Goal: Contribute content

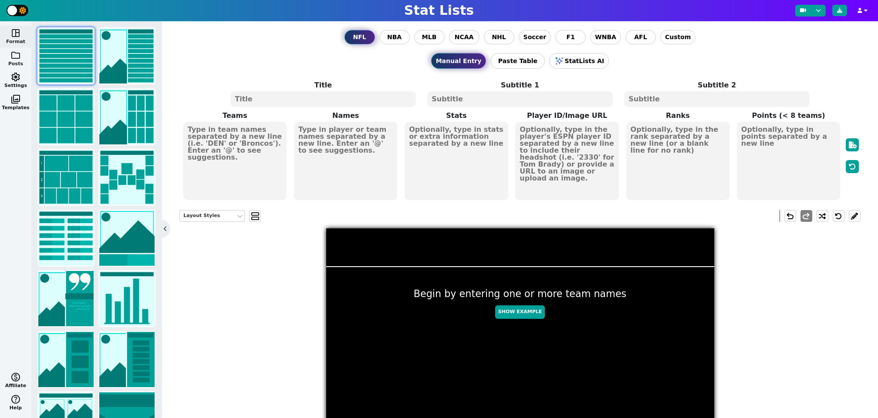
click at [13, 55] on span "folder" at bounding box center [15, 55] width 10 height 10
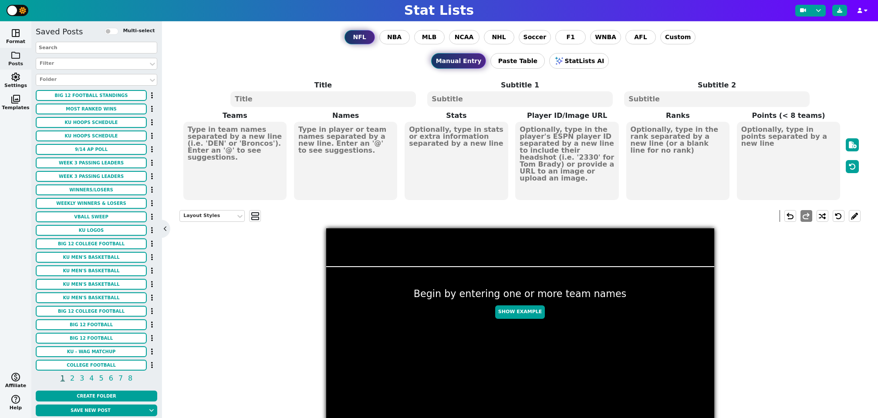
click at [78, 48] on input "text" at bounding box center [96, 48] width 121 height 12
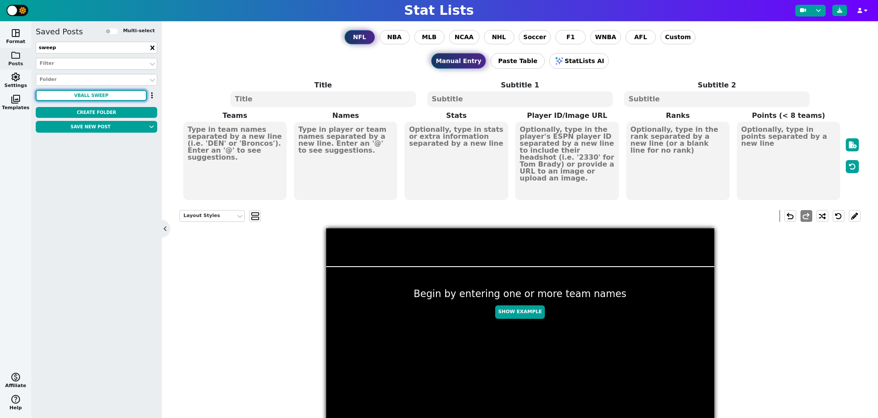
type input "sweep"
click at [108, 94] on button "VBALL SWEEP" at bounding box center [91, 95] width 111 height 11
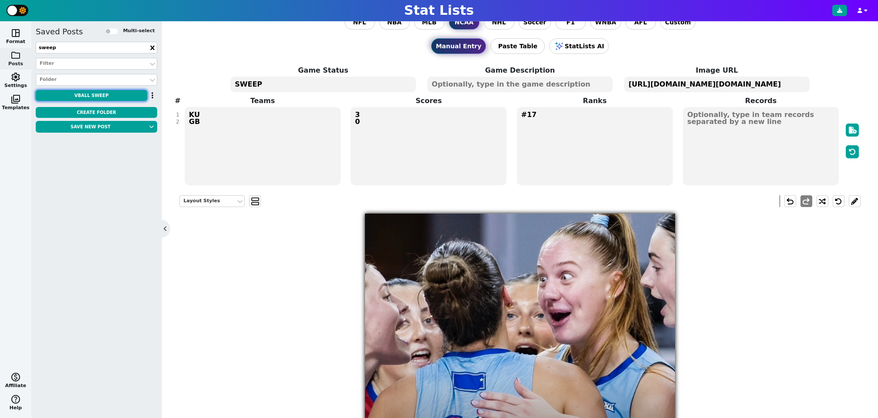
scroll to position [3, 0]
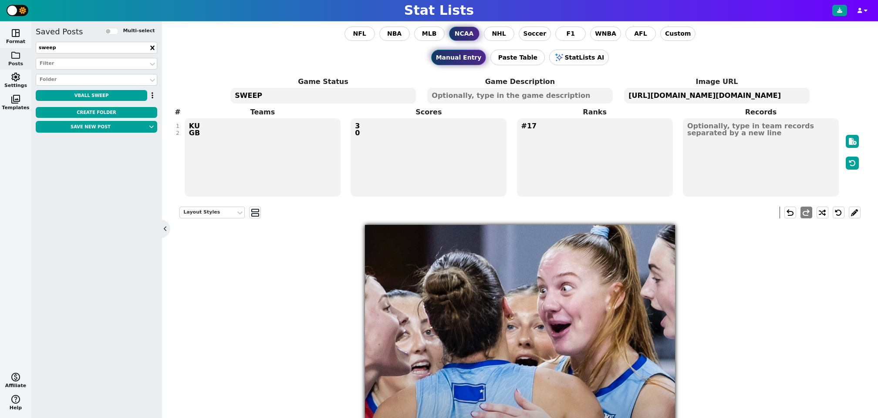
click at [563, 126] on textarea "#17" at bounding box center [595, 157] width 156 height 78
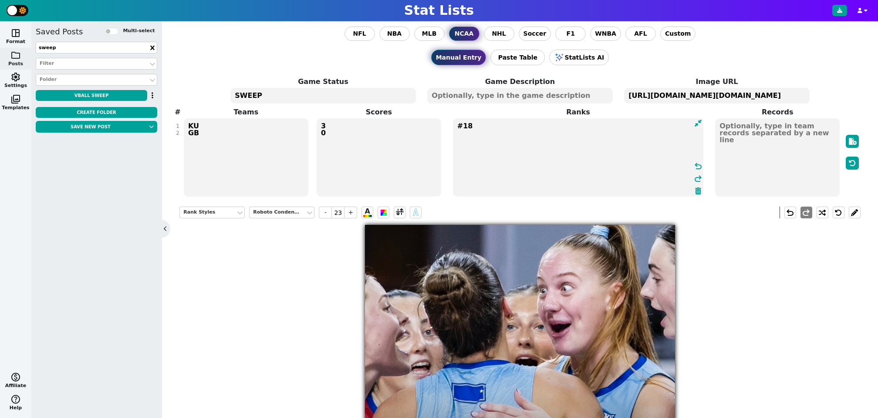
type textarea "#18"
click at [203, 135] on textarea "KU GB" at bounding box center [246, 157] width 125 height 78
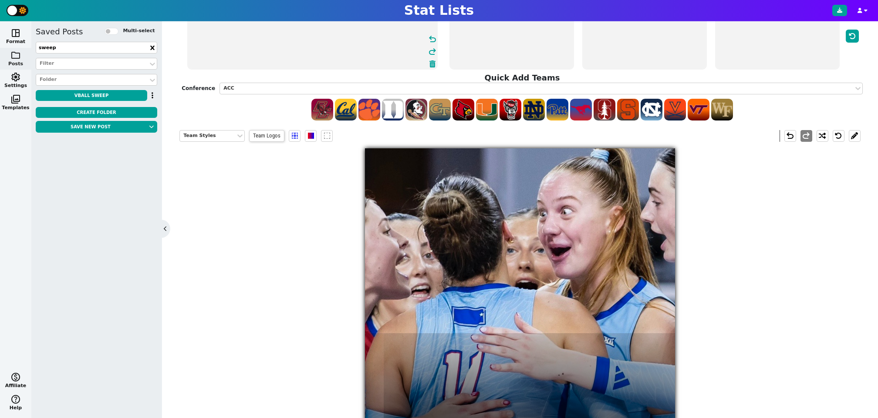
scroll to position [0, 0]
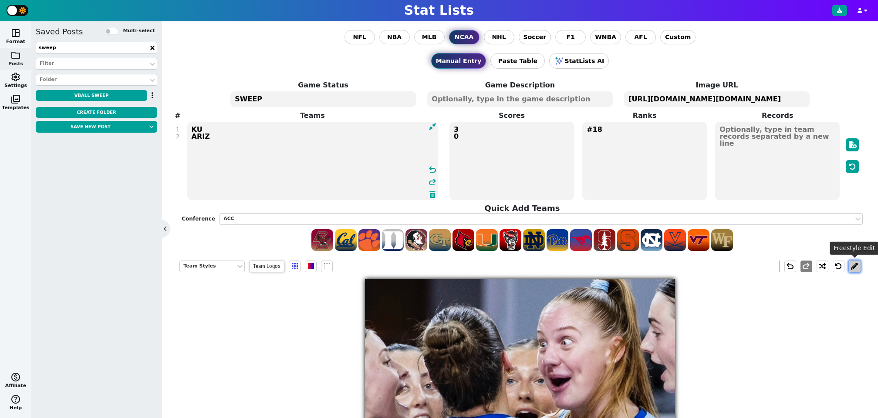
type textarea "KU ARIZ"
click at [857, 264] on button at bounding box center [855, 267] width 12 height 12
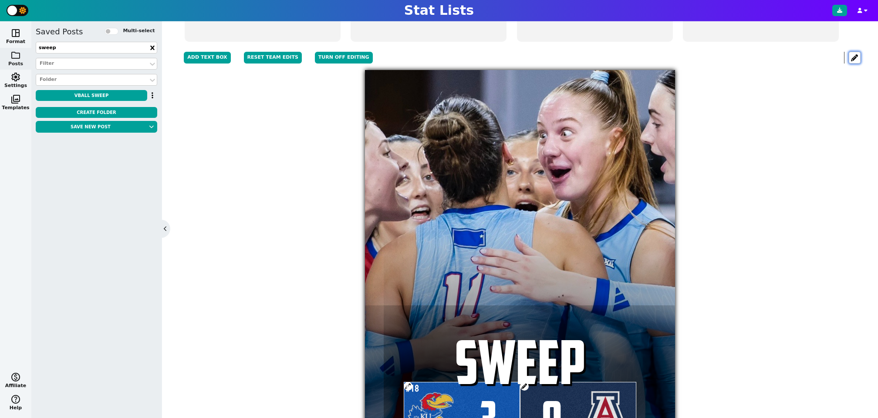
scroll to position [212, 0]
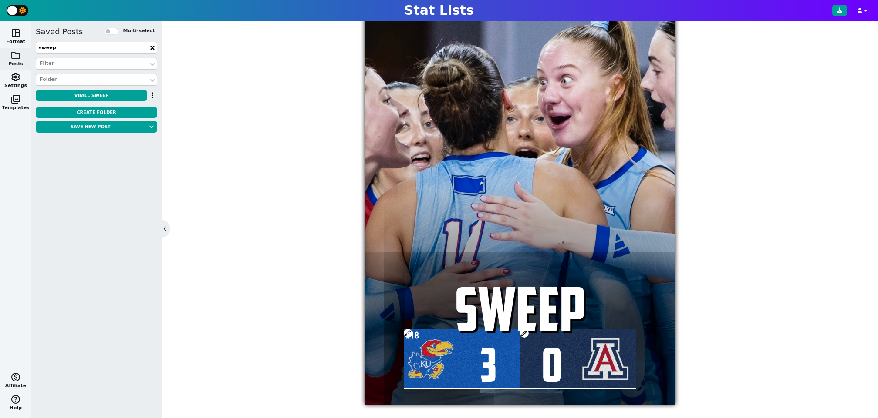
click at [524, 331] on span at bounding box center [524, 333] width 9 height 9
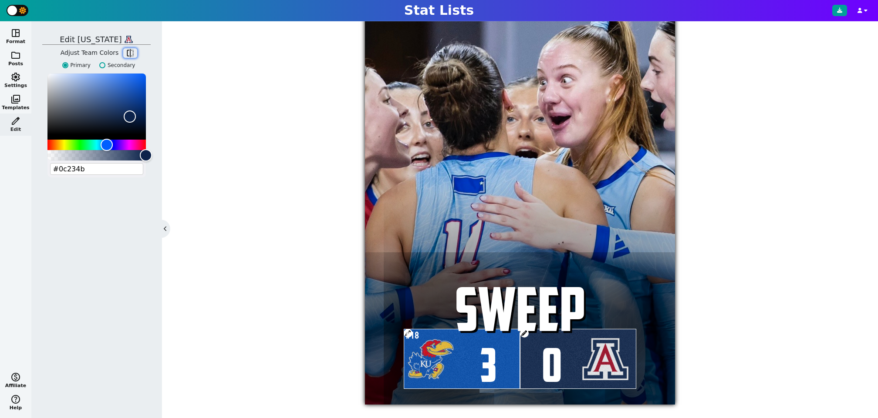
click at [131, 50] on span "flip" at bounding box center [130, 53] width 9 height 9
type input "#ab0520"
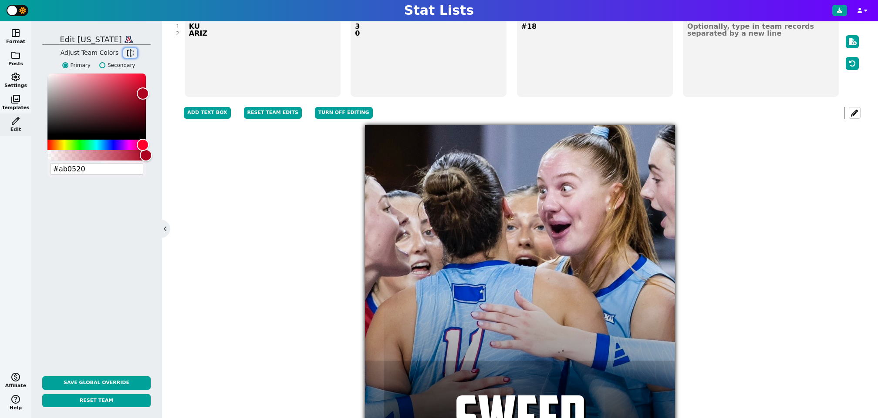
scroll to position [0, 0]
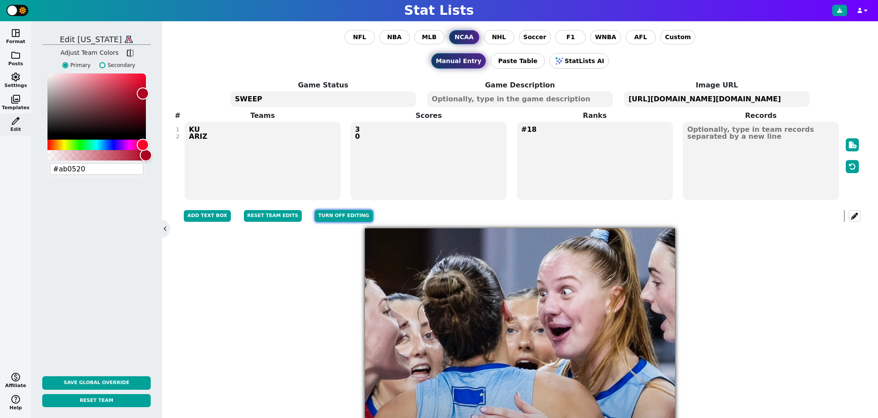
click at [343, 213] on button "Turn off editing" at bounding box center [344, 216] width 58 height 12
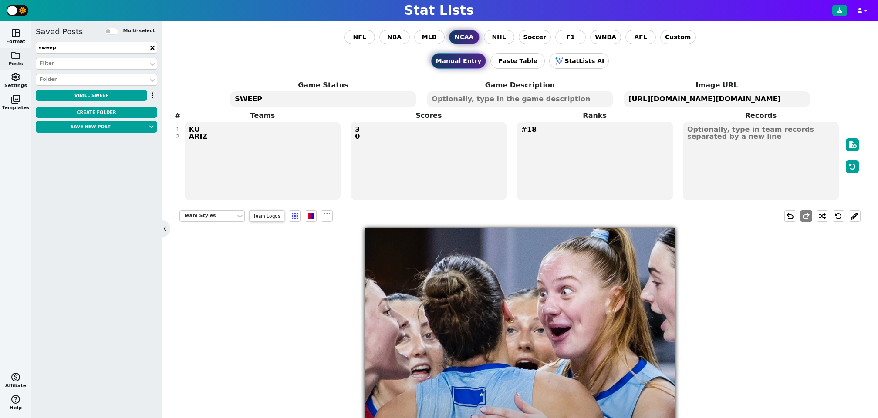
click at [706, 98] on textarea "[URL][DOMAIN_NAME][DOMAIN_NAME]" at bounding box center [716, 99] width 185 height 16
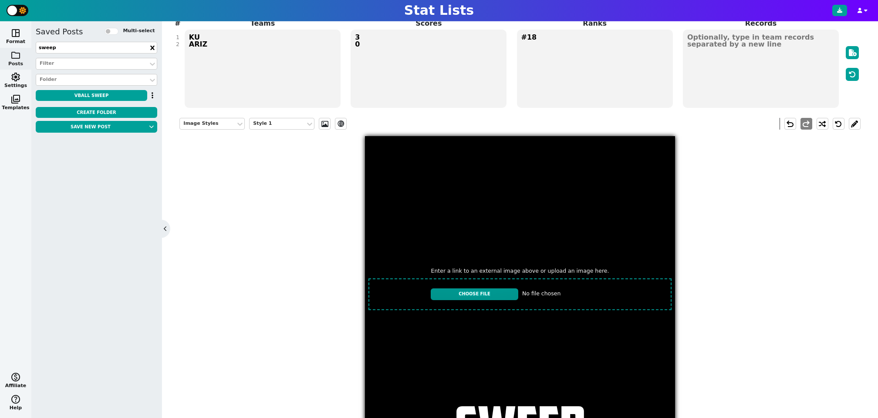
scroll to position [86, 0]
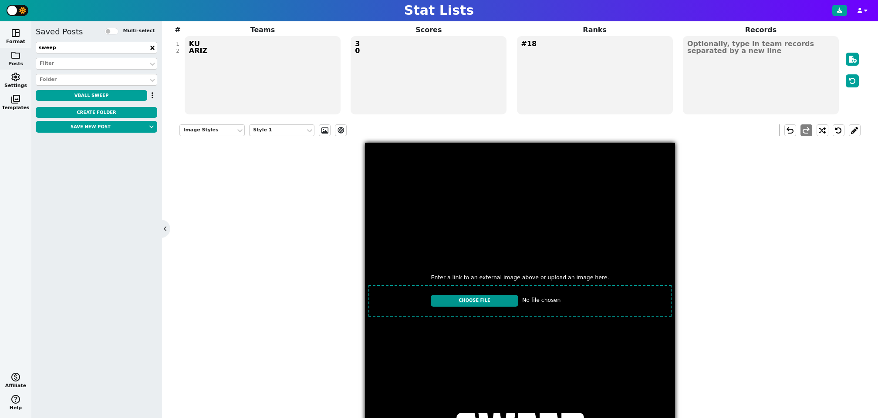
click at [498, 296] on input "file" at bounding box center [520, 301] width 310 height 38
type input "C:\fakepath\IMG_2995.jpeg"
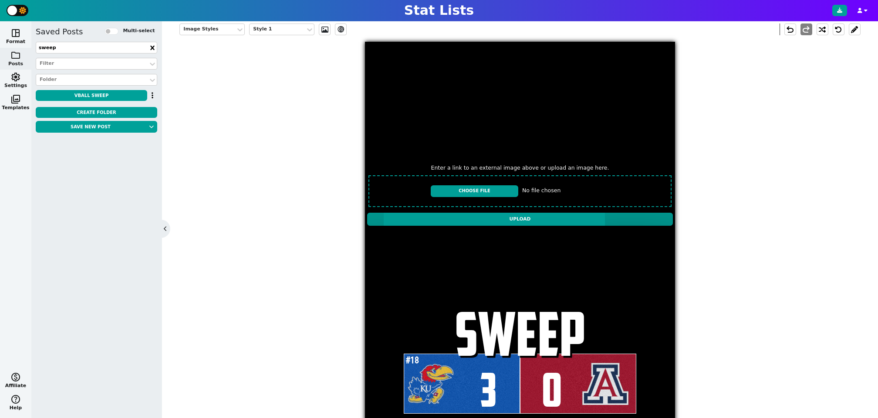
scroll to position [190, 0]
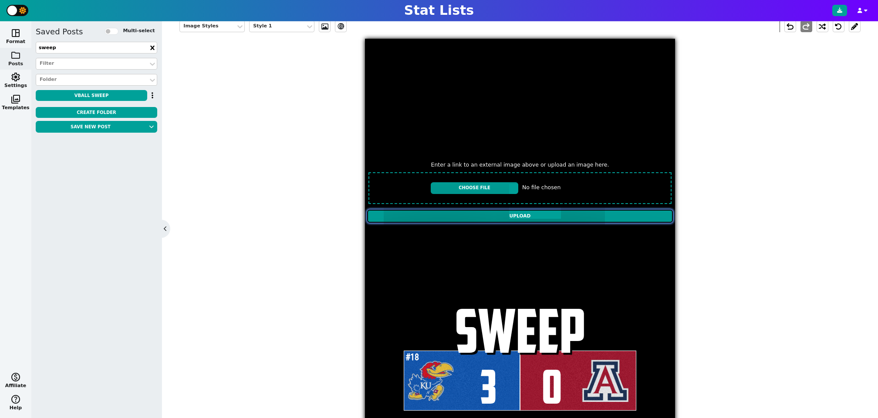
click at [517, 214] on input "Upload" at bounding box center [520, 216] width 306 height 13
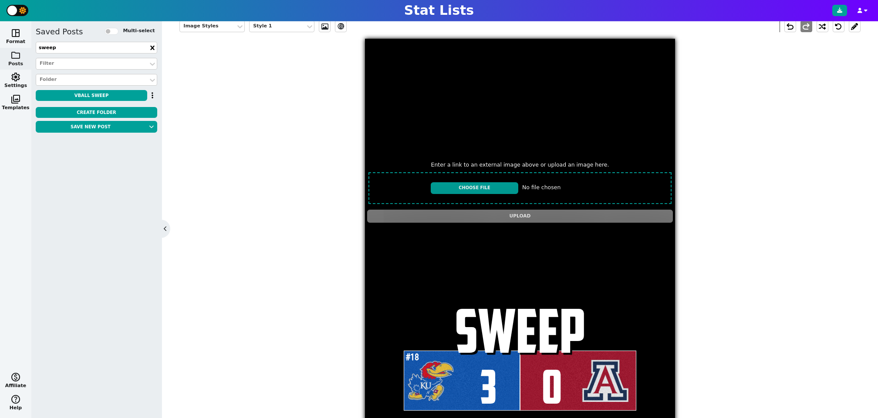
type textarea "[URL][DOMAIN_NAME][DOMAIN_NAME]"
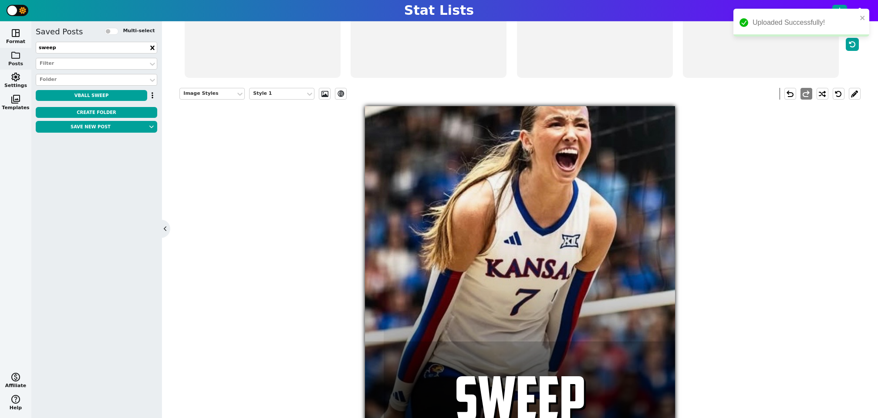
scroll to position [111, 0]
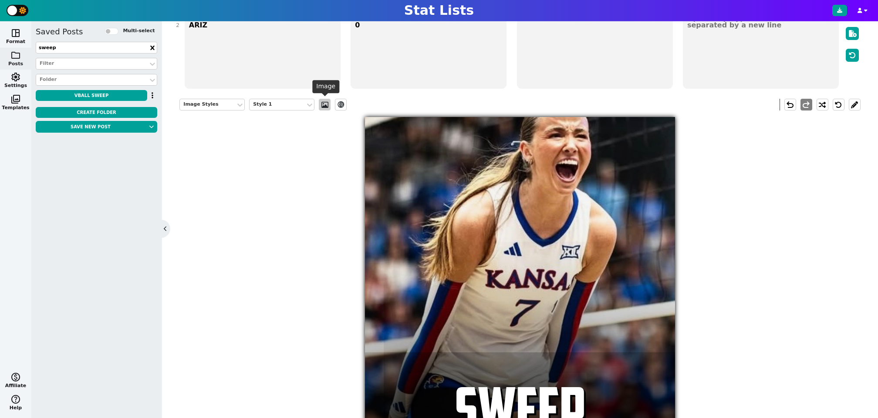
click at [320, 102] on span at bounding box center [324, 104] width 9 height 7
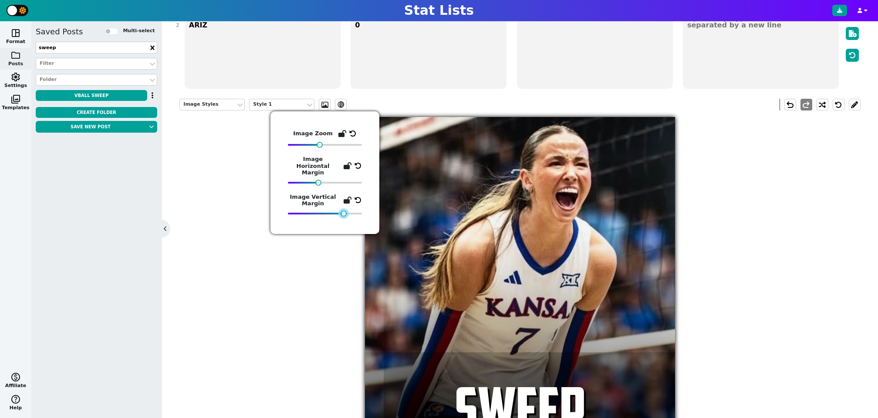
drag, startPoint x: 292, startPoint y: 206, endPoint x: 342, endPoint y: 204, distance: 50.1
click at [342, 211] on div at bounding box center [344, 214] width 6 height 6
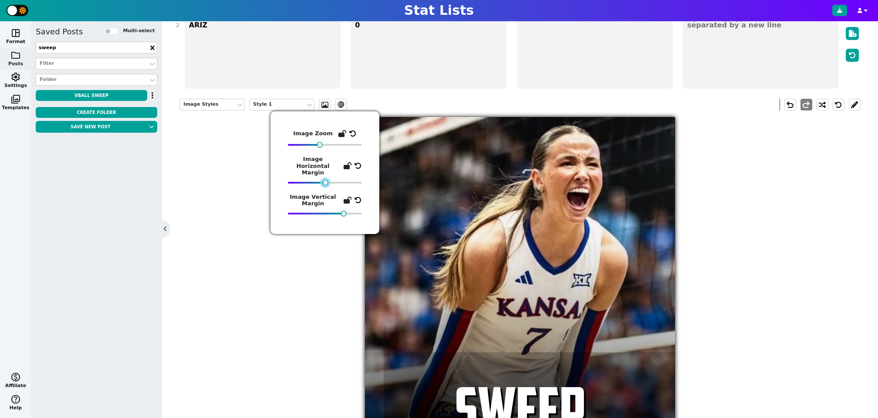
drag, startPoint x: 319, startPoint y: 175, endPoint x: 326, endPoint y: 176, distance: 7.0
click at [326, 180] on div at bounding box center [325, 183] width 6 height 6
click at [743, 250] on div "Image Styles Style 1 ev_shadow undo redo #18 3 SWEEP 0" at bounding box center [519, 298] width 681 height 413
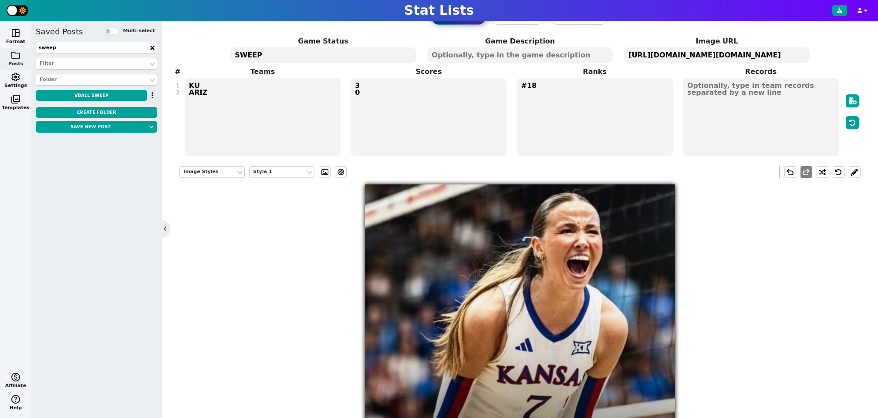
scroll to position [0, 0]
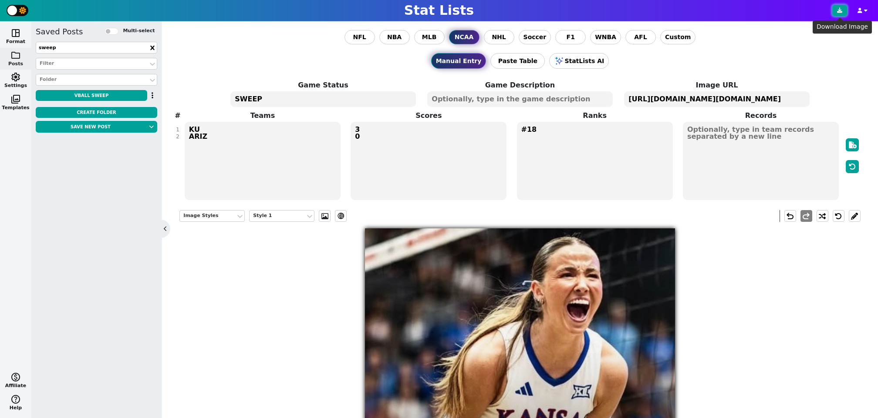
click at [838, 13] on button at bounding box center [839, 10] width 15 height 11
